Goal: Task Accomplishment & Management: Manage account settings

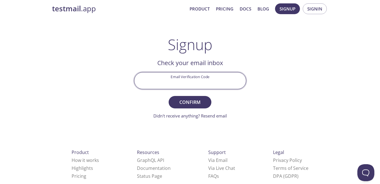
click at [199, 77] on input "Email Verification Code" at bounding box center [189, 80] width 111 height 16
paste input "9CVS9TB"
type input "9CVS9TB"
click at [168, 96] on button "Confirm" at bounding box center [189, 102] width 42 height 12
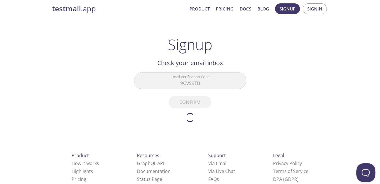
click at [361, 175] on button "Open Beacon popover" at bounding box center [364, 171] width 17 height 17
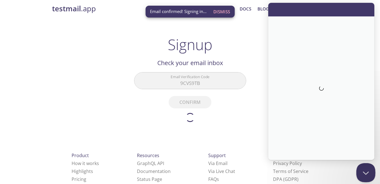
drag, startPoint x: 360, startPoint y: 174, endPoint x: 737, endPoint y: 293, distance: 394.6
click at [360, 174] on button "Close Beacon popover" at bounding box center [364, 171] width 17 height 17
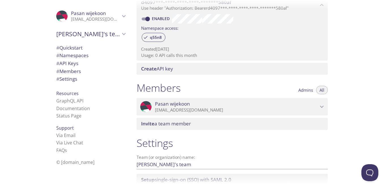
scroll to position [218, 0]
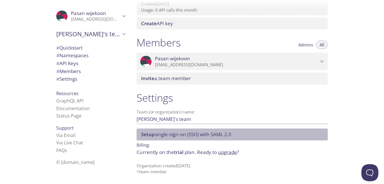
click at [258, 133] on span "Setup single-sign-on (SSO) with [PERSON_NAME] 2.0" at bounding box center [233, 134] width 184 height 6
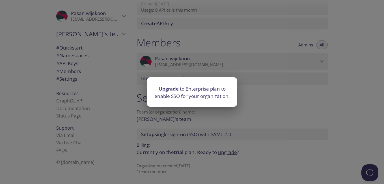
click at [241, 126] on div "Upgrade to Enterprise plan to enable SSO for your organization." at bounding box center [192, 92] width 384 height 184
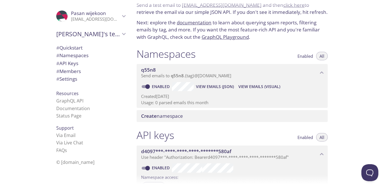
scroll to position [0, 0]
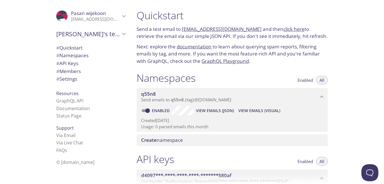
click at [91, 36] on span "[PERSON_NAME]'s team" at bounding box center [88, 34] width 64 height 8
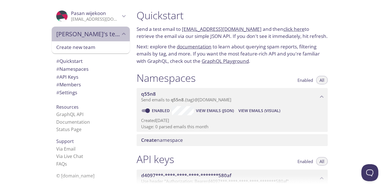
click at [90, 36] on span "[PERSON_NAME]'s team" at bounding box center [88, 34] width 64 height 8
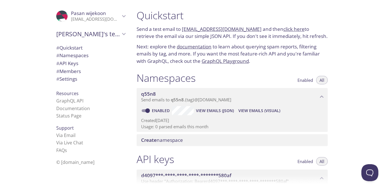
drag, startPoint x: 253, startPoint y: 29, endPoint x: 183, endPoint y: 29, distance: 70.1
click at [183, 29] on p "Send a test email to [EMAIL_ADDRESS][DOMAIN_NAME] and then click here to retrie…" at bounding box center [232, 32] width 191 height 14
copy link "[EMAIL_ADDRESS][DOMAIN_NAME]"
click at [99, 53] on span "# Namespaces" at bounding box center [90, 55] width 69 height 7
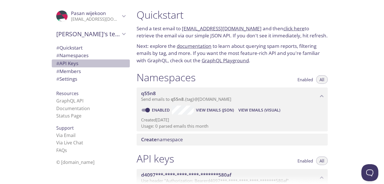
click at [101, 65] on span "# API Keys" at bounding box center [90, 63] width 69 height 7
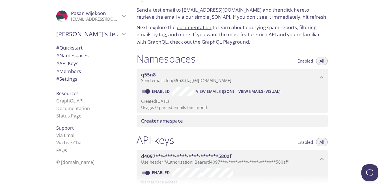
scroll to position [20, 0]
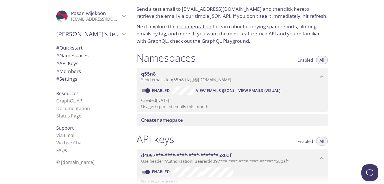
drag, startPoint x: 181, startPoint y: 8, endPoint x: 243, endPoint y: 8, distance: 62.2
click at [243, 8] on div at bounding box center [192, 4] width 384 height 9
drag, startPoint x: 253, startPoint y: 9, endPoint x: 190, endPoint y: 8, distance: 62.8
click at [193, 8] on div at bounding box center [192, 4] width 384 height 9
click at [161, 13] on p "Send a test email to [EMAIL_ADDRESS][DOMAIN_NAME] and then click here to retrie…" at bounding box center [232, 12] width 191 height 14
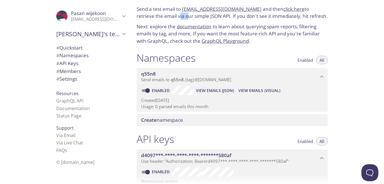
click at [161, 13] on p "Send a test email to [EMAIL_ADDRESS][DOMAIN_NAME] and then click here to retrie…" at bounding box center [232, 12] width 191 height 14
drag, startPoint x: 161, startPoint y: 13, endPoint x: 267, endPoint y: 18, distance: 106.1
click at [267, 18] on p "Send a test email to [EMAIL_ADDRESS][DOMAIN_NAME] and then click here to retrie…" at bounding box center [232, 12] width 191 height 14
drag, startPoint x: 253, startPoint y: 10, endPoint x: 183, endPoint y: 12, distance: 69.6
click at [183, 12] on p "Send a test email to [EMAIL_ADDRESS][DOMAIN_NAME] and then click here to retrie…" at bounding box center [232, 12] width 191 height 14
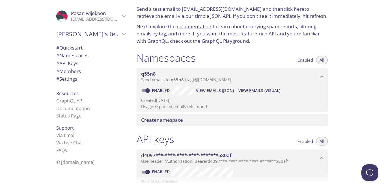
drag, startPoint x: 183, startPoint y: 12, endPoint x: 187, endPoint y: 9, distance: 4.2
copy link "[EMAIL_ADDRESS][DOMAIN_NAME]"
click at [300, 60] on span "Enabled" at bounding box center [305, 60] width 16 height 0
click at [318, 59] on button "All" at bounding box center [322, 60] width 12 height 8
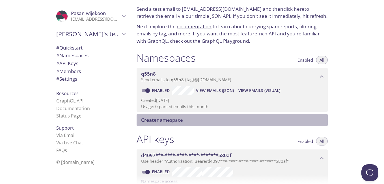
click at [231, 118] on span "Create namespace" at bounding box center [233, 120] width 184 height 6
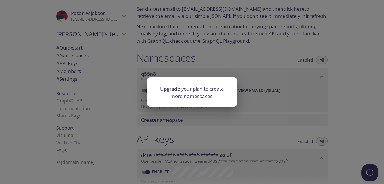
click at [234, 111] on div "Upgrade your plan to create more namespaces." at bounding box center [192, 92] width 384 height 184
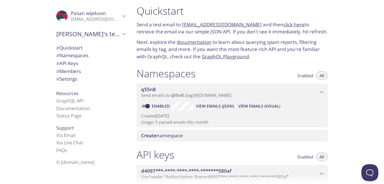
scroll to position [0, 0]
